Goal: Task Accomplishment & Management: Complete application form

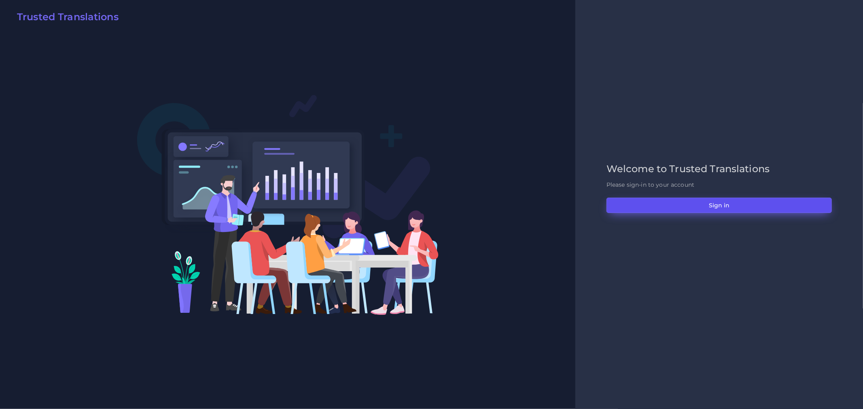
click at [749, 199] on button "Sign in" at bounding box center [718, 205] width 225 height 15
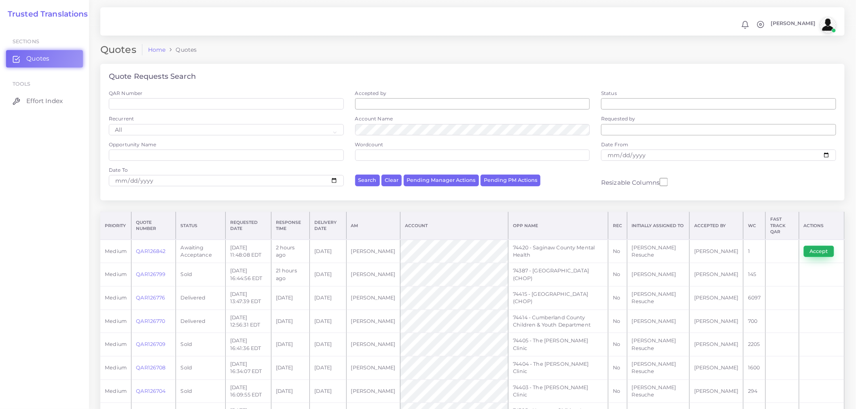
click at [814, 246] on button "Accept" at bounding box center [819, 251] width 30 height 11
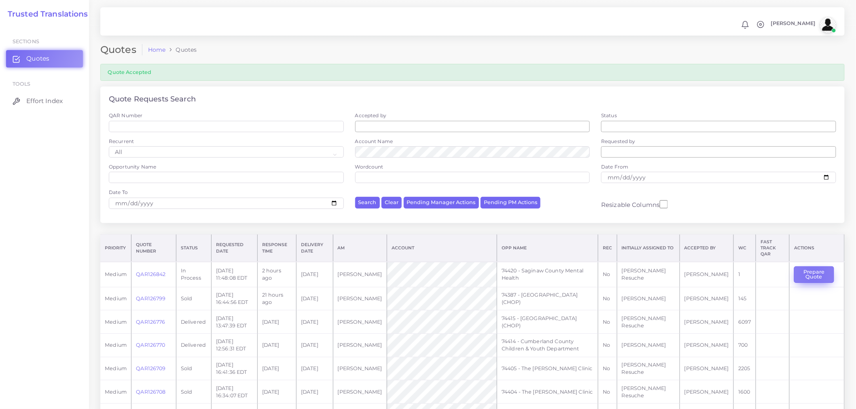
click at [811, 270] on button "Prepare Quote" at bounding box center [814, 275] width 40 height 17
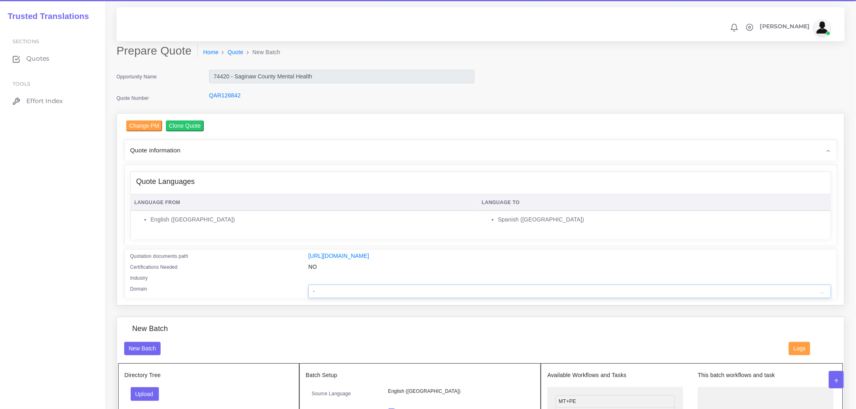
click at [400, 299] on select "- Advertising and Media Agriculture, Forestry and Fishing Architecture, Buildin…" at bounding box center [569, 292] width 523 height 14
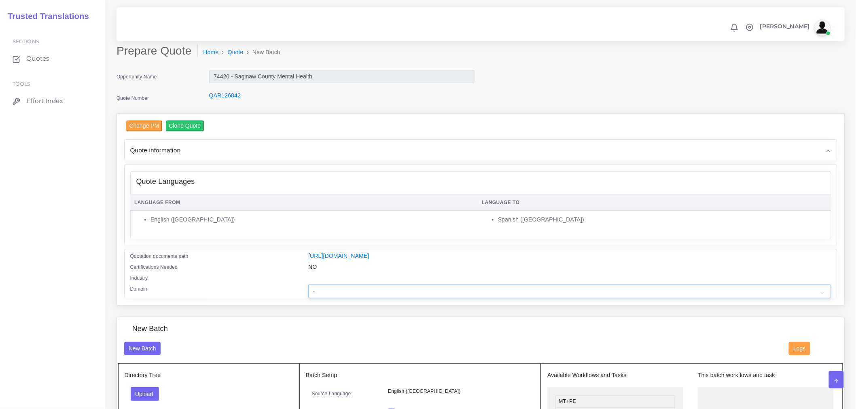
click at [458, 290] on select "- Advertising and Media Agriculture, Forestry and Fishing Architecture, Buildin…" at bounding box center [569, 292] width 523 height 14
select select "Healthcare and Health Sciences"
click at [308, 290] on select "- Advertising and Media Agriculture, Forestry and Fishing Architecture, Buildin…" at bounding box center [569, 292] width 523 height 14
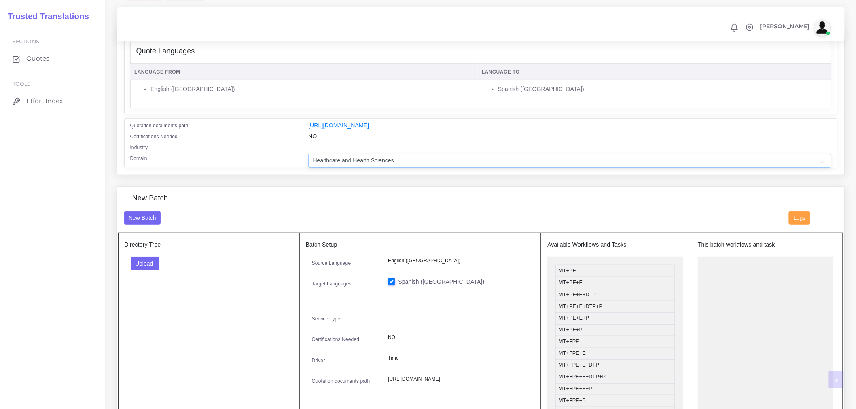
scroll to position [135, 0]
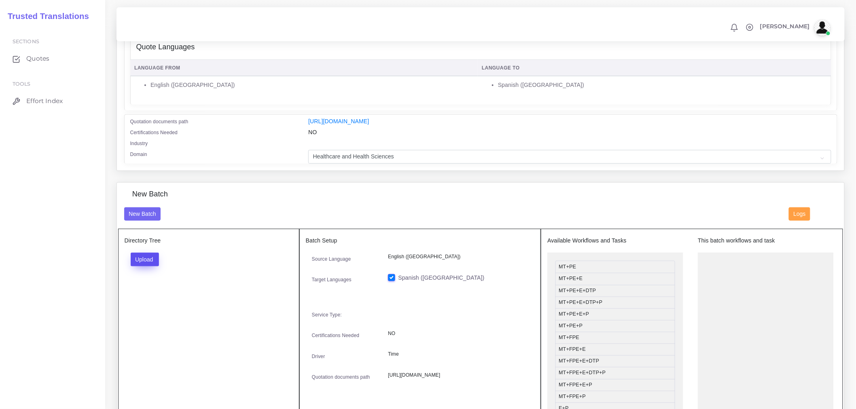
click at [155, 261] on button "Upload" at bounding box center [145, 260] width 29 height 14
click at [168, 293] on label "Files" at bounding box center [159, 290] width 56 height 10
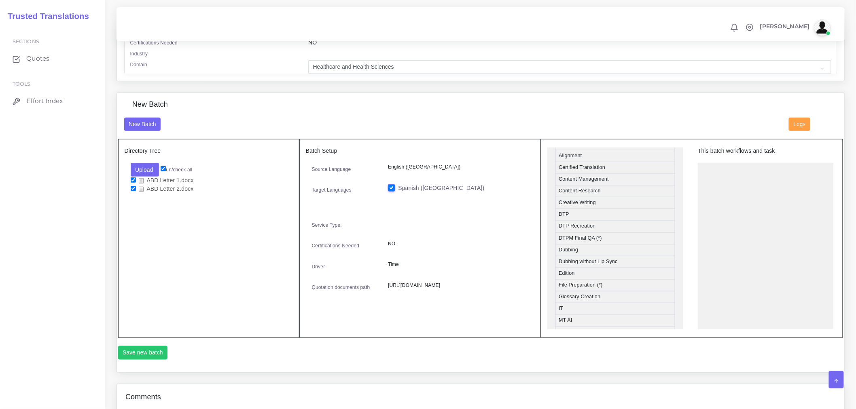
scroll to position [224, 0]
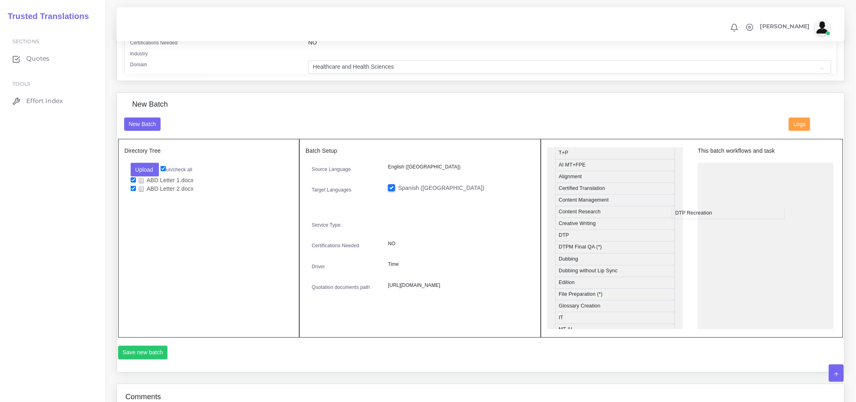
drag, startPoint x: 576, startPoint y: 255, endPoint x: 793, endPoint y: 181, distance: 229.9
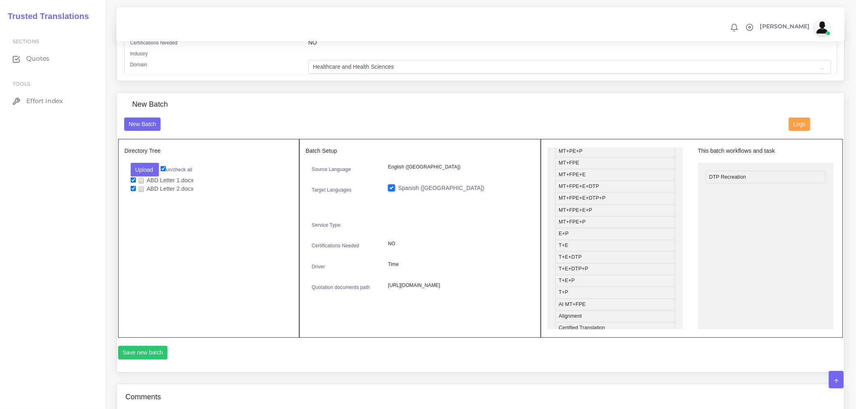
scroll to position [0, 0]
drag, startPoint x: 589, startPoint y: 222, endPoint x: 771, endPoint y: 216, distance: 182.1
click at [135, 352] on button "Save new batch" at bounding box center [143, 353] width 50 height 14
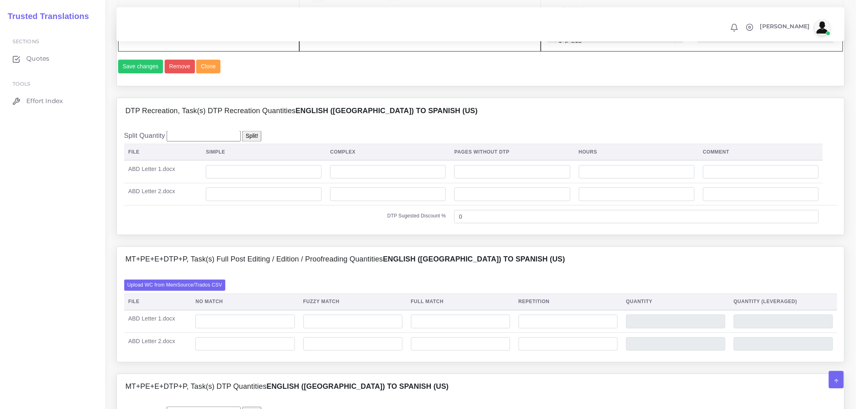
scroll to position [584, 0]
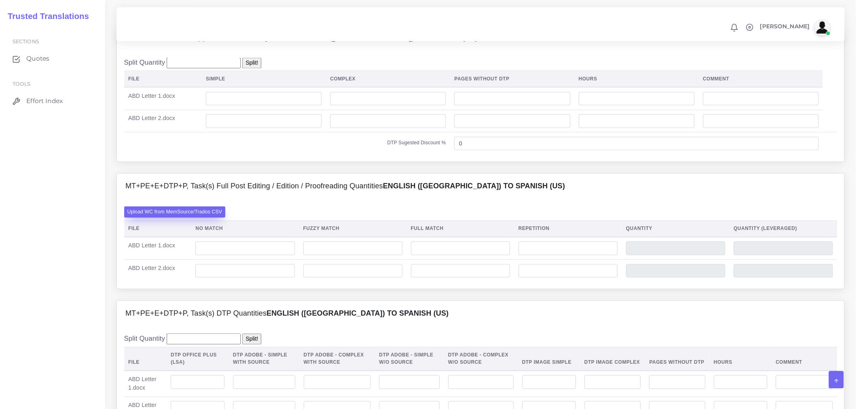
click at [185, 218] on label "Upload WC from MemSource/Trados CSV" at bounding box center [175, 212] width 102 height 11
click at [0, 0] on input "Upload WC from MemSource/Trados CSV" at bounding box center [0, 0] width 0 height 0
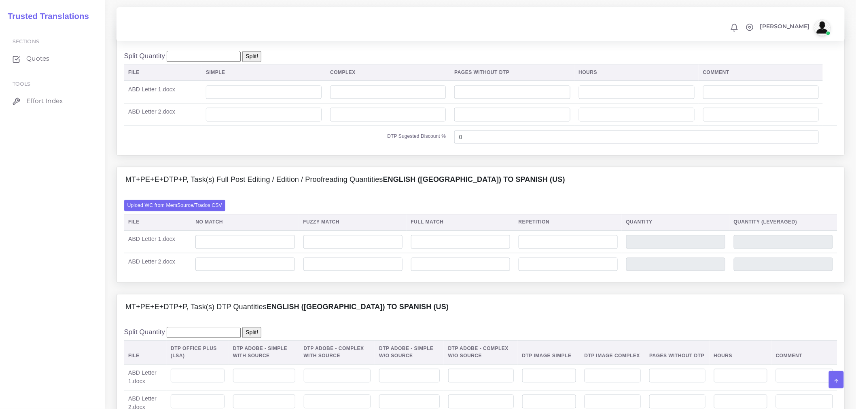
scroll to position [629, 0]
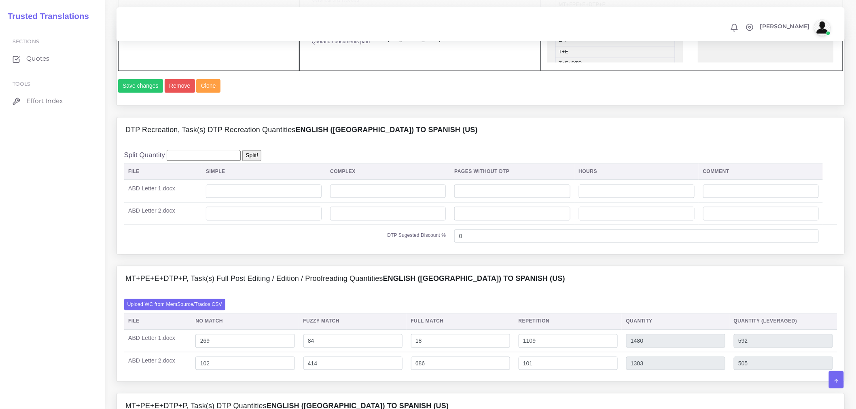
scroll to position [539, 0]
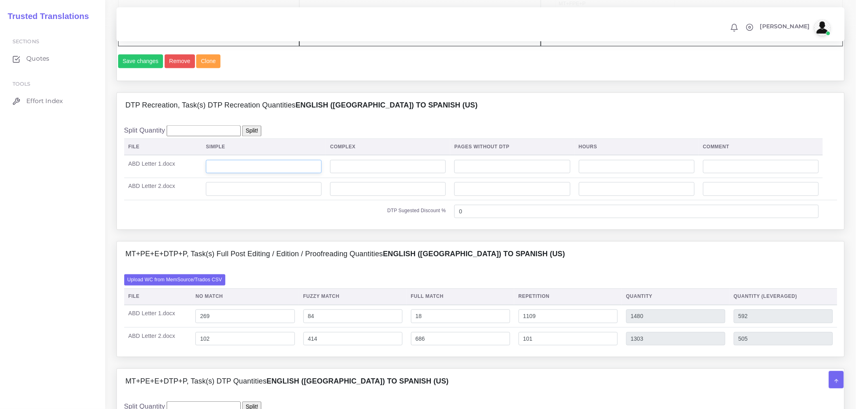
click at [253, 174] on input "number" at bounding box center [264, 167] width 116 height 14
type input "4"
click at [265, 196] on input "number" at bounding box center [264, 189] width 116 height 14
type input "4"
click at [265, 223] on td "DTP Sugested Discount %" at bounding box center [287, 212] width 326 height 22
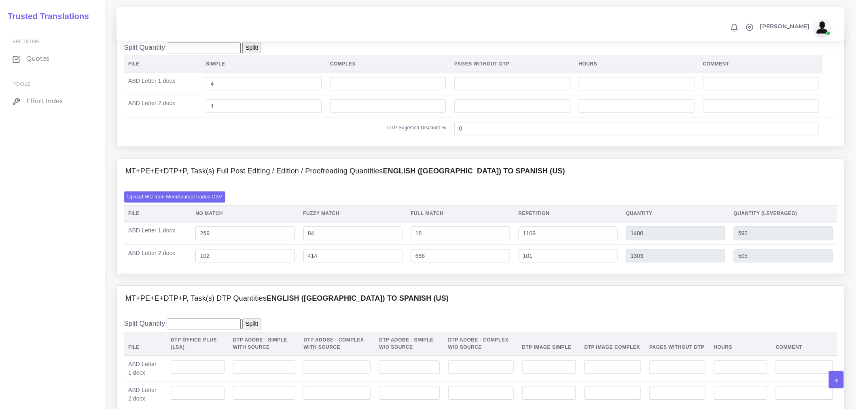
scroll to position [764, 0]
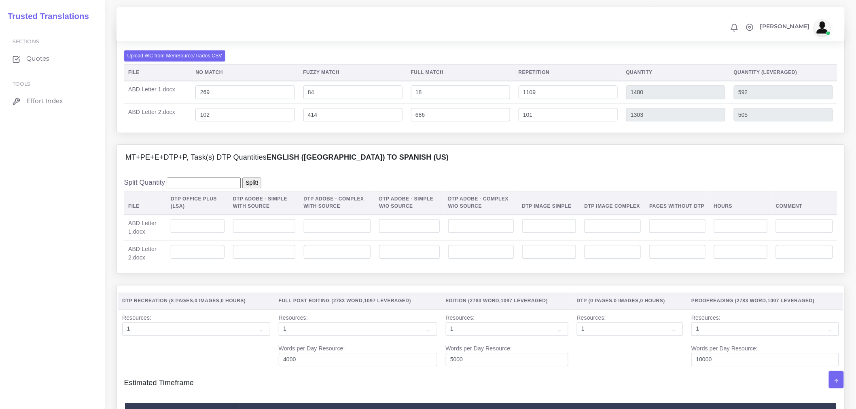
click at [446, 199] on div "Split Quantity Split! File DTP Office Plus (LSA) DTP Adobe - Simple With Source…" at bounding box center [480, 222] width 727 height 103
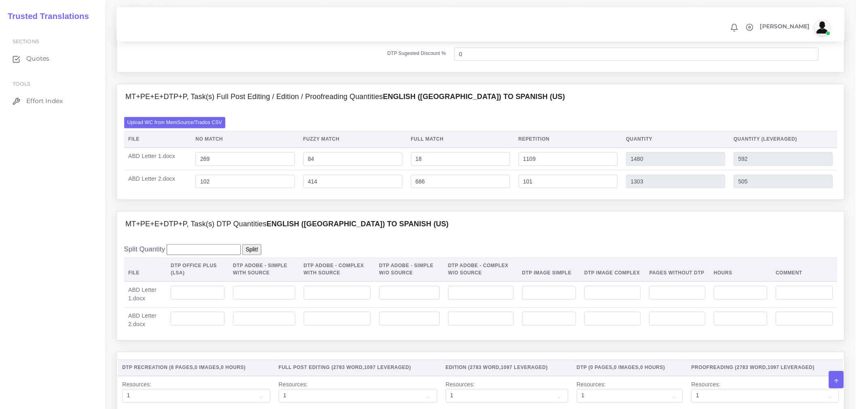
scroll to position [809, 0]
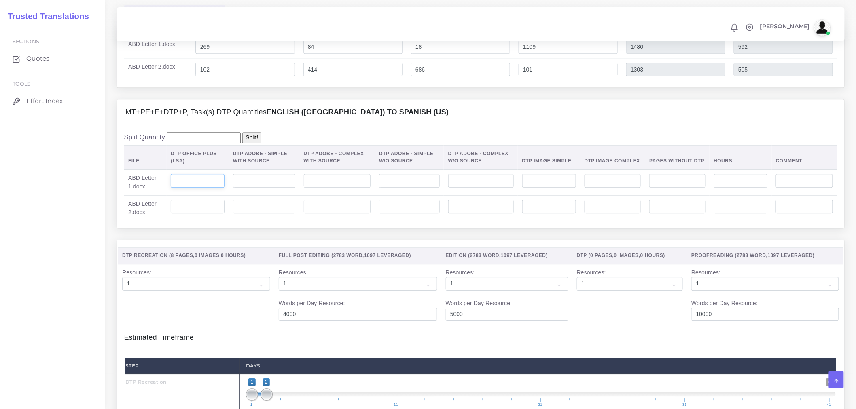
click at [204, 188] on input "number" at bounding box center [198, 181] width 54 height 14
type input "4"
click at [203, 214] on input "number" at bounding box center [198, 207] width 54 height 14
type input "4"
click at [238, 240] on div "MT+PE+E+DTP+P, Task(s) DTP Quantities English (US) TO Spanish (US) Split Quanti…" at bounding box center [480, 169] width 740 height 141
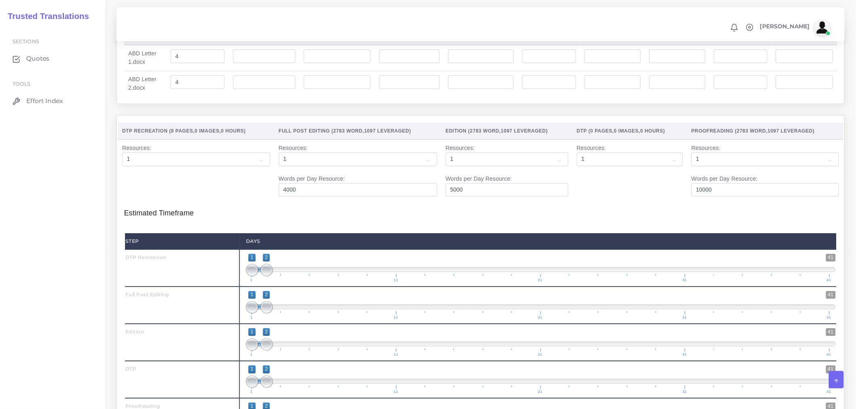
scroll to position [1078, 0]
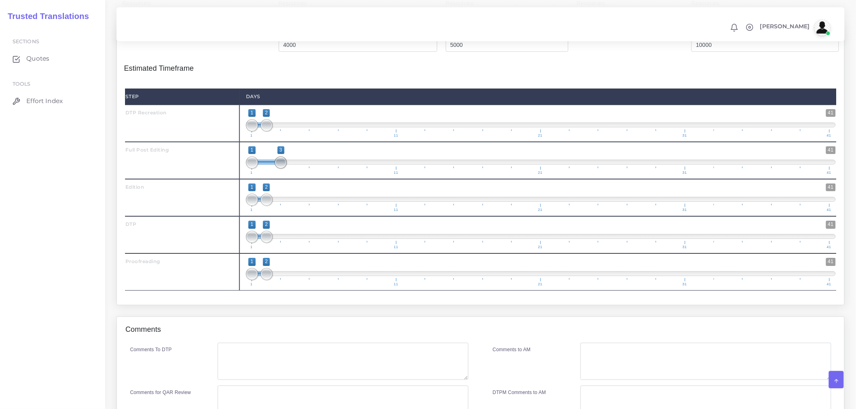
drag, startPoint x: 265, startPoint y: 188, endPoint x: 273, endPoint y: 185, distance: 8.8
click at [273, 175] on span "1 41 1 3 1 — 3 1 11 21 31 41" at bounding box center [541, 160] width 590 height 28
type input "2;3"
drag, startPoint x: 256, startPoint y: 184, endPoint x: 268, endPoint y: 187, distance: 11.6
click at [268, 169] on span at bounding box center [266, 163] width 12 height 12
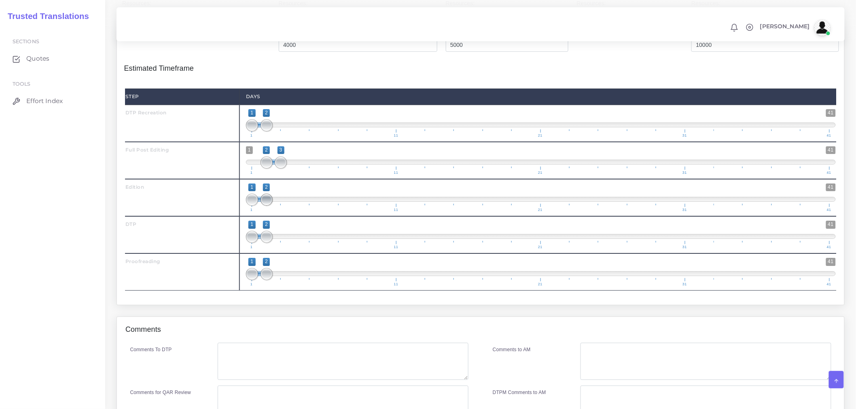
type input "1;4"
drag, startPoint x: 266, startPoint y: 217, endPoint x: 290, endPoint y: 220, distance: 24.5
click at [290, 206] on span at bounding box center [295, 200] width 12 height 12
click at [258, 202] on span at bounding box center [273, 199] width 43 height 5
click at [261, 138] on span "1 11 21 31 41" at bounding box center [541, 133] width 578 height 8
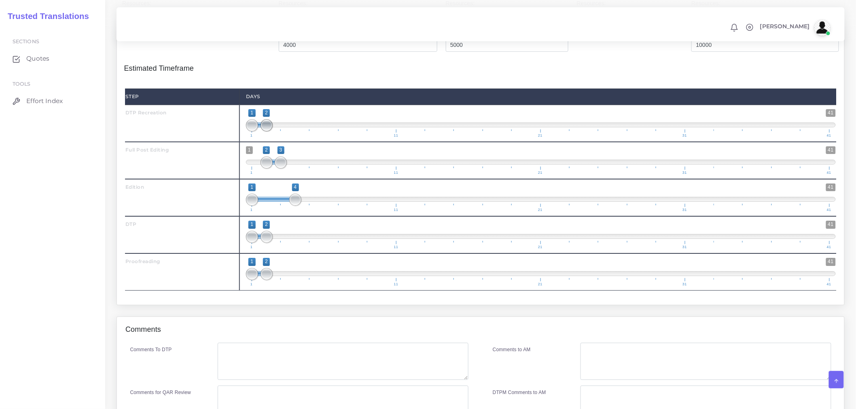
type input "1;1"
drag, startPoint x: 265, startPoint y: 147, endPoint x: 247, endPoint y: 148, distance: 17.8
click at [247, 131] on span at bounding box center [252, 125] width 12 height 12
drag, startPoint x: 269, startPoint y: 188, endPoint x: 254, endPoint y: 187, distance: 15.0
click at [260, 169] on span at bounding box center [266, 163] width 12 height 12
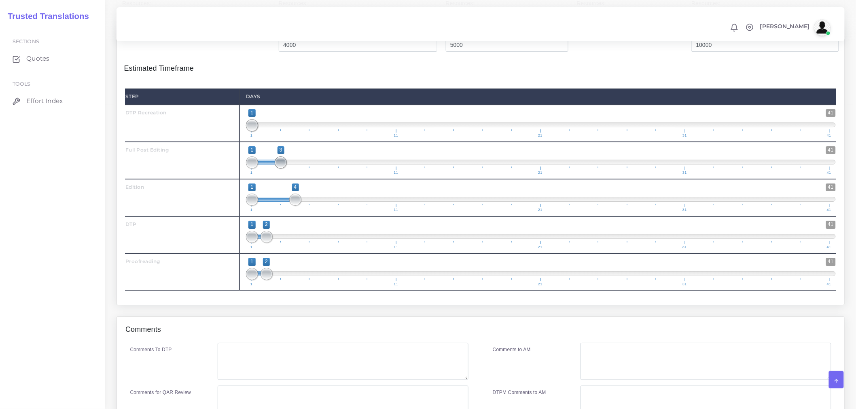
type input "1;2"
drag, startPoint x: 282, startPoint y: 185, endPoint x: 272, endPoint y: 185, distance: 9.7
click at [272, 169] on span at bounding box center [266, 163] width 12 height 12
drag, startPoint x: 256, startPoint y: 219, endPoint x: 264, endPoint y: 219, distance: 7.3
click at [258, 206] on span at bounding box center [252, 200] width 12 height 12
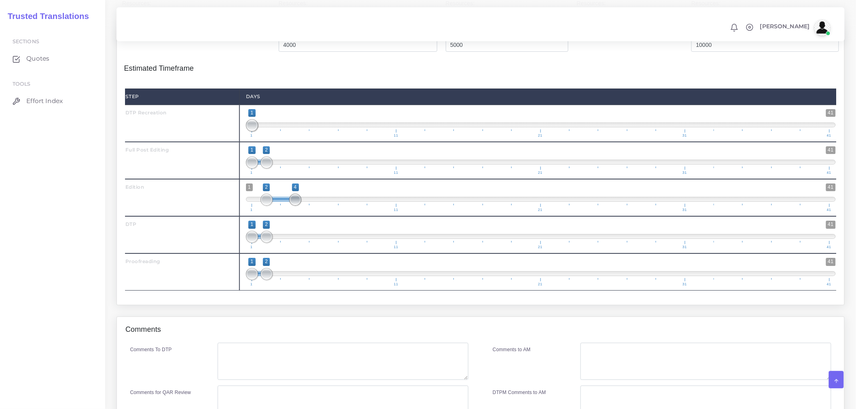
type input "2;3"
drag, startPoint x: 292, startPoint y: 226, endPoint x: 275, endPoint y: 224, distance: 17.1
click at [275, 206] on span at bounding box center [281, 200] width 12 height 12
drag, startPoint x: 271, startPoint y: 261, endPoint x: 285, endPoint y: 261, distance: 13.8
click at [285, 243] on span at bounding box center [281, 237] width 12 height 12
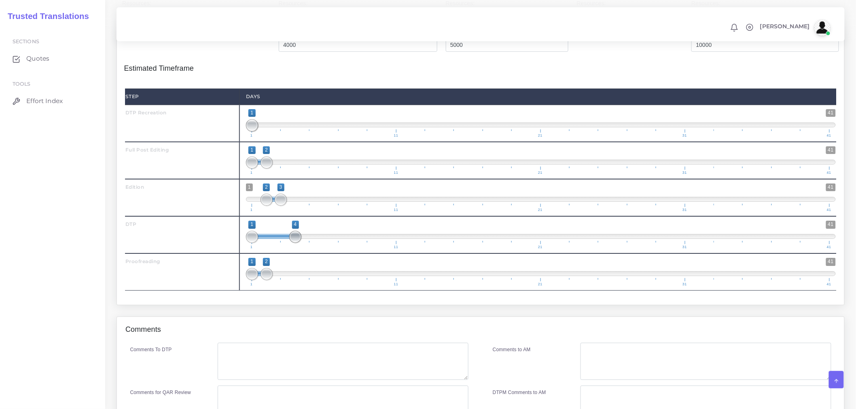
drag, startPoint x: 280, startPoint y: 260, endPoint x: 289, endPoint y: 259, distance: 9.7
click at [289, 243] on span at bounding box center [295, 237] width 12 height 12
click at [257, 243] on span at bounding box center [252, 237] width 12 height 12
type input "3;4"
drag, startPoint x: 255, startPoint y: 257, endPoint x: 281, endPoint y: 259, distance: 26.0
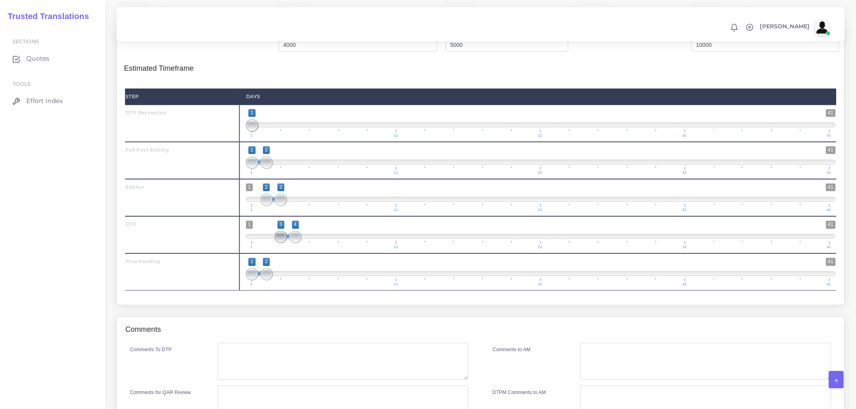
click at [281, 243] on span at bounding box center [281, 237] width 12 height 12
drag, startPoint x: 271, startPoint y: 296, endPoint x: 307, endPoint y: 293, distance: 35.7
click at [301, 280] on span at bounding box center [295, 274] width 12 height 12
drag, startPoint x: 245, startPoint y: 293, endPoint x: 252, endPoint y: 296, distance: 8.3
click at [252, 291] on div "1 41 1 5 1 — 5 1 11 21 31 41 1;5" at bounding box center [540, 272] width 603 height 37
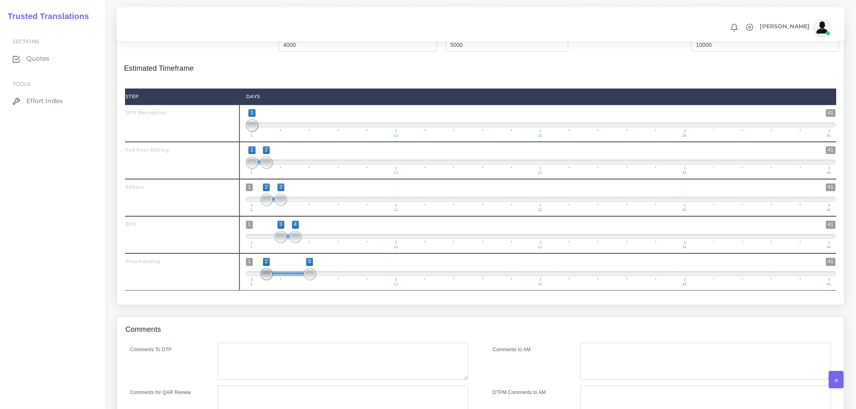
type input "4;5"
drag, startPoint x: 252, startPoint y: 296, endPoint x: 299, endPoint y: 297, distance: 46.9
click at [299, 280] on span at bounding box center [295, 274] width 12 height 12
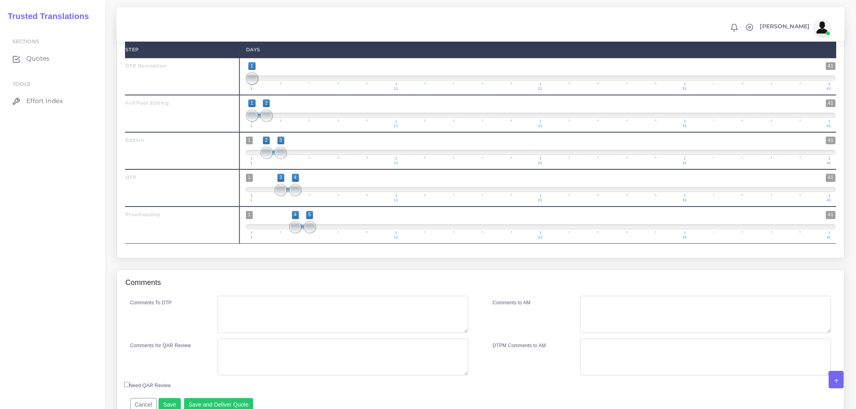
scroll to position [1189, 0]
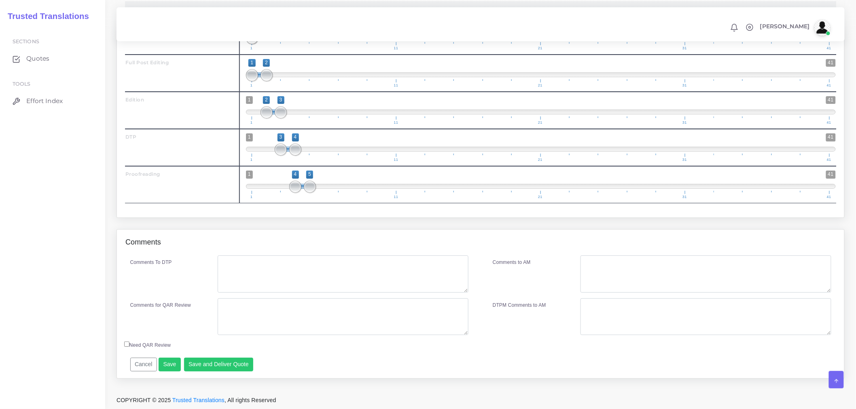
click at [297, 294] on div "Comments To DTP Comments for QAR Review" at bounding box center [299, 298] width 363 height 85
click at [301, 281] on textarea "Comments To DTP" at bounding box center [343, 274] width 251 height 37
click at [336, 258] on textarea "DTP recreation DTP in Word" at bounding box center [343, 274] width 251 height 37
type textarea "DTP recreation in Word DTP in Word"
click at [281, 324] on textarea "Comments for QAR Review" at bounding box center [343, 317] width 251 height 37
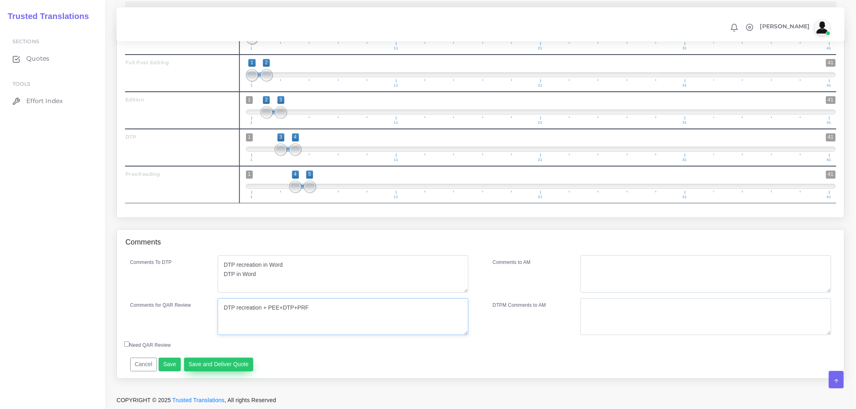
type textarea "DTP recreation + PEE+DTP+PRF"
click at [247, 361] on button "Save and Deliver Quote" at bounding box center [219, 365] width 70 height 14
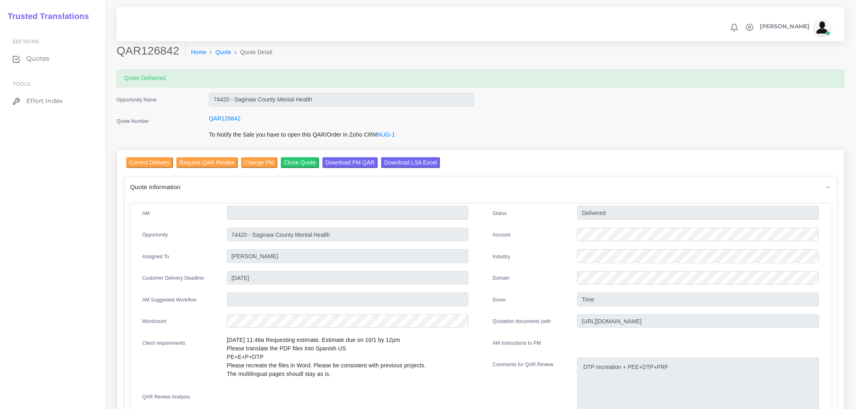
click at [418, 158] on input "Download LSA Excel" at bounding box center [410, 162] width 59 height 11
